Goal: Contribute content

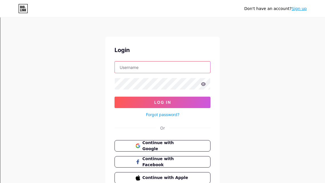
type input "[EMAIL_ADDRESS][DOMAIN_NAME]"
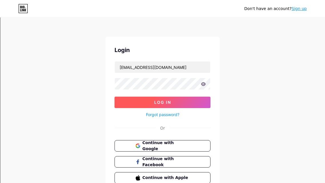
click at [196, 105] on button "Log In" at bounding box center [163, 102] width 96 height 11
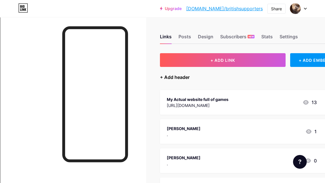
click at [171, 77] on div "+ Add header" at bounding box center [175, 77] width 30 height 7
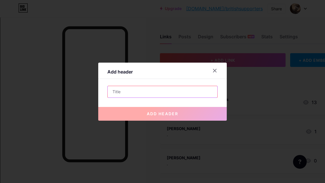
click at [121, 91] on input "text" at bounding box center [163, 91] width 110 height 11
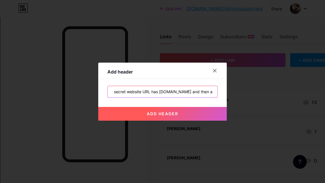
scroll to position [0, 5]
type input "The secret website URL has [DOMAIN_NAME] and then a brainrot"
click at [194, 112] on button "add header" at bounding box center [162, 114] width 129 height 14
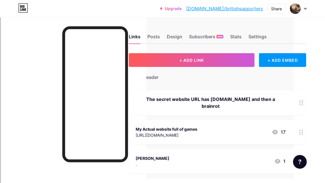
scroll to position [0, 0]
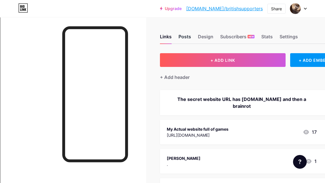
click at [182, 38] on div "Posts" at bounding box center [185, 38] width 13 height 10
